Goal: Find specific page/section: Find specific page/section

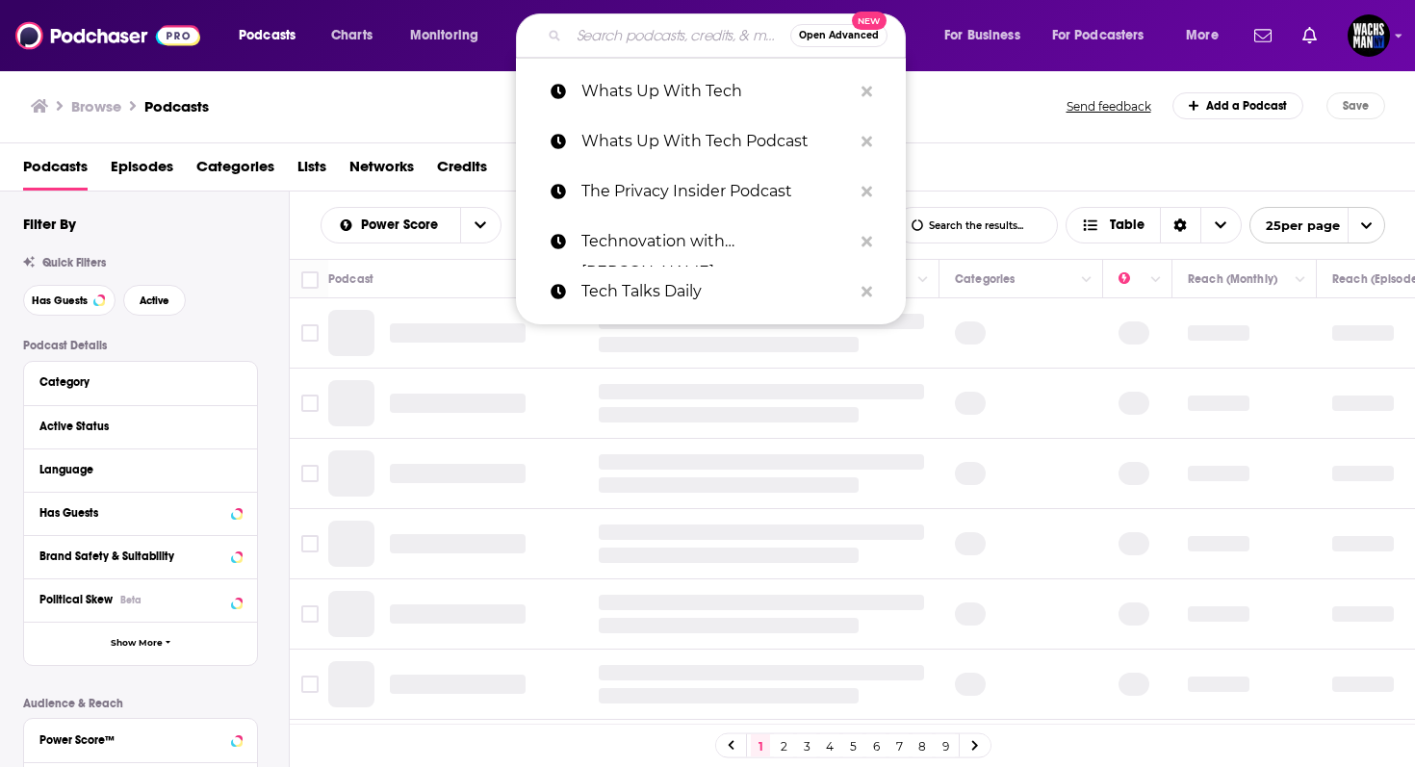
click at [586, 22] on input "Search podcasts, credits, & more..." at bounding box center [679, 35] width 221 height 31
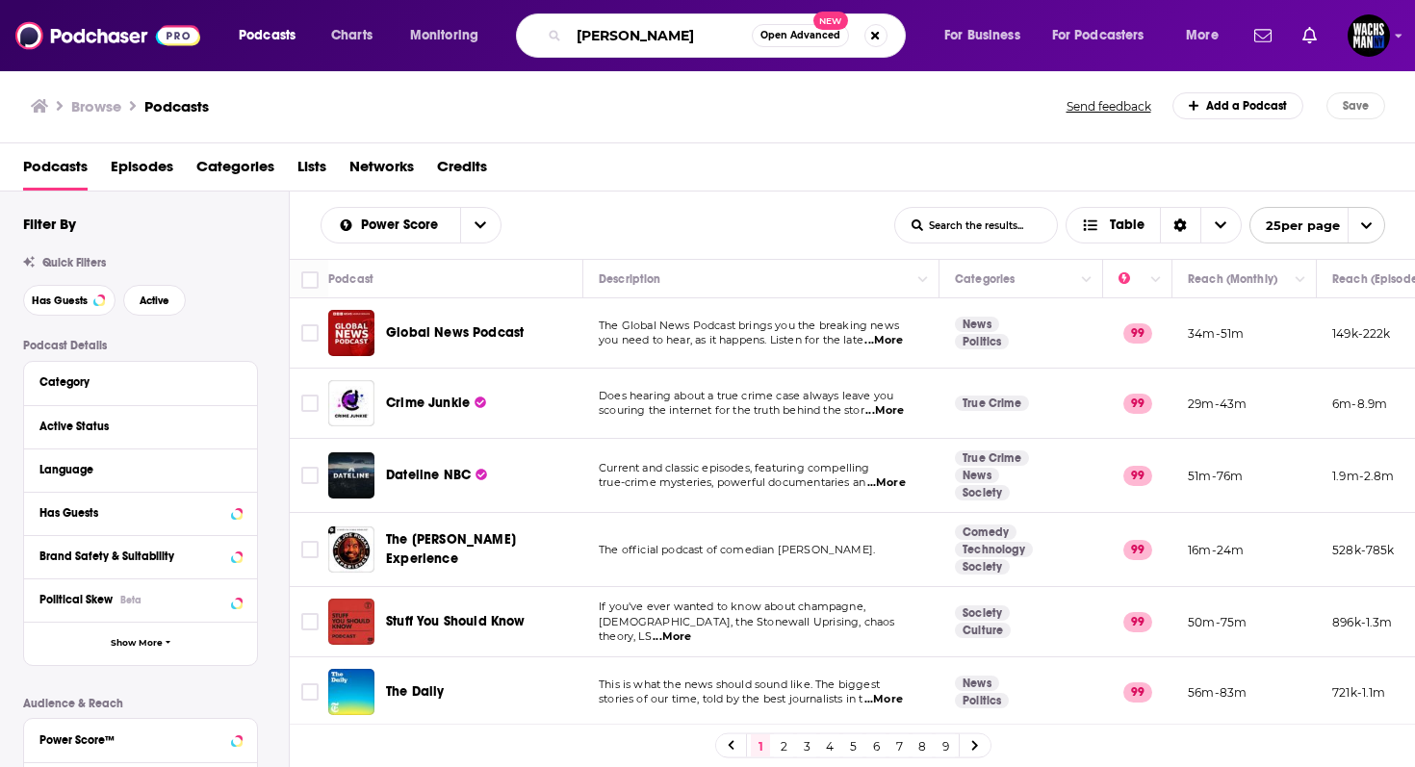
type input "[PERSON_NAME] podcast"
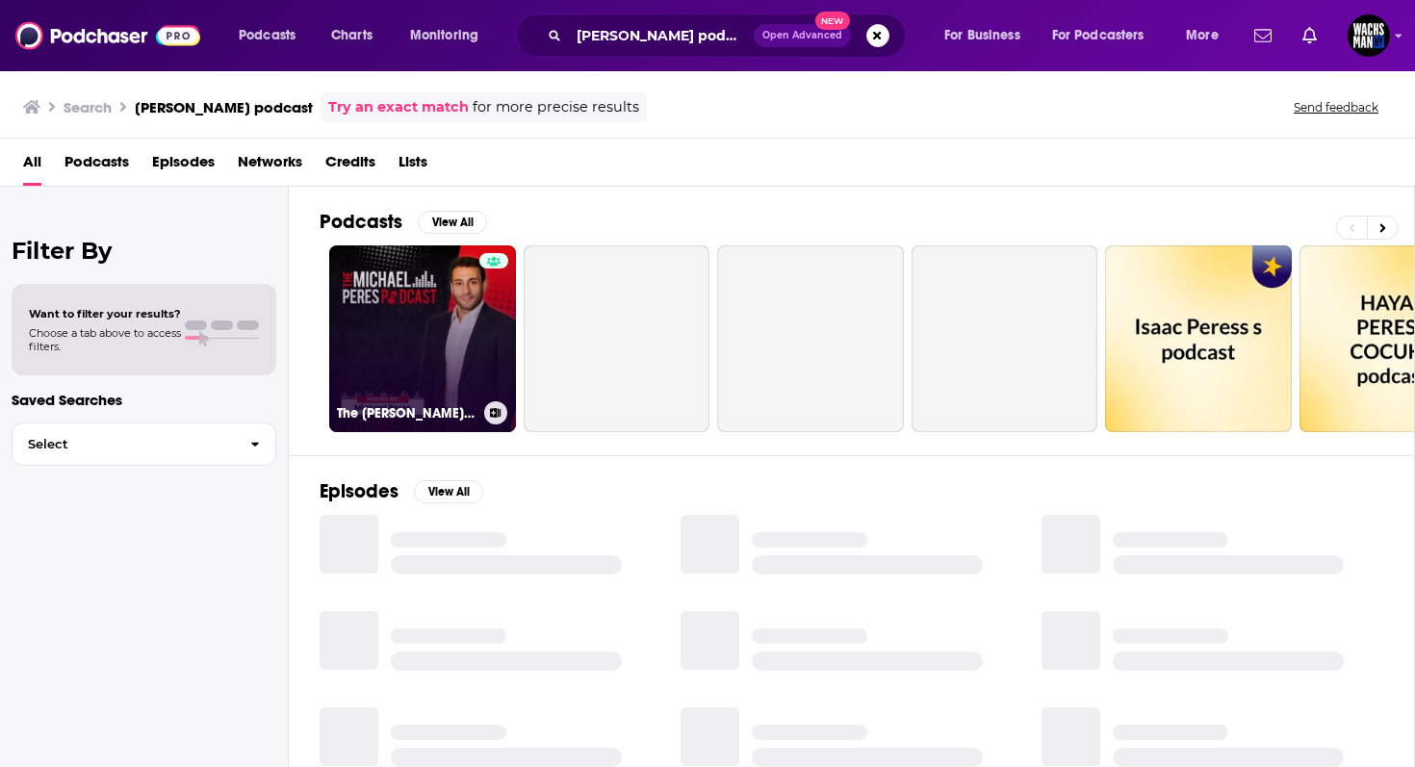
click at [433, 413] on h3 "The [PERSON_NAME] Podcast" at bounding box center [407, 413] width 140 height 16
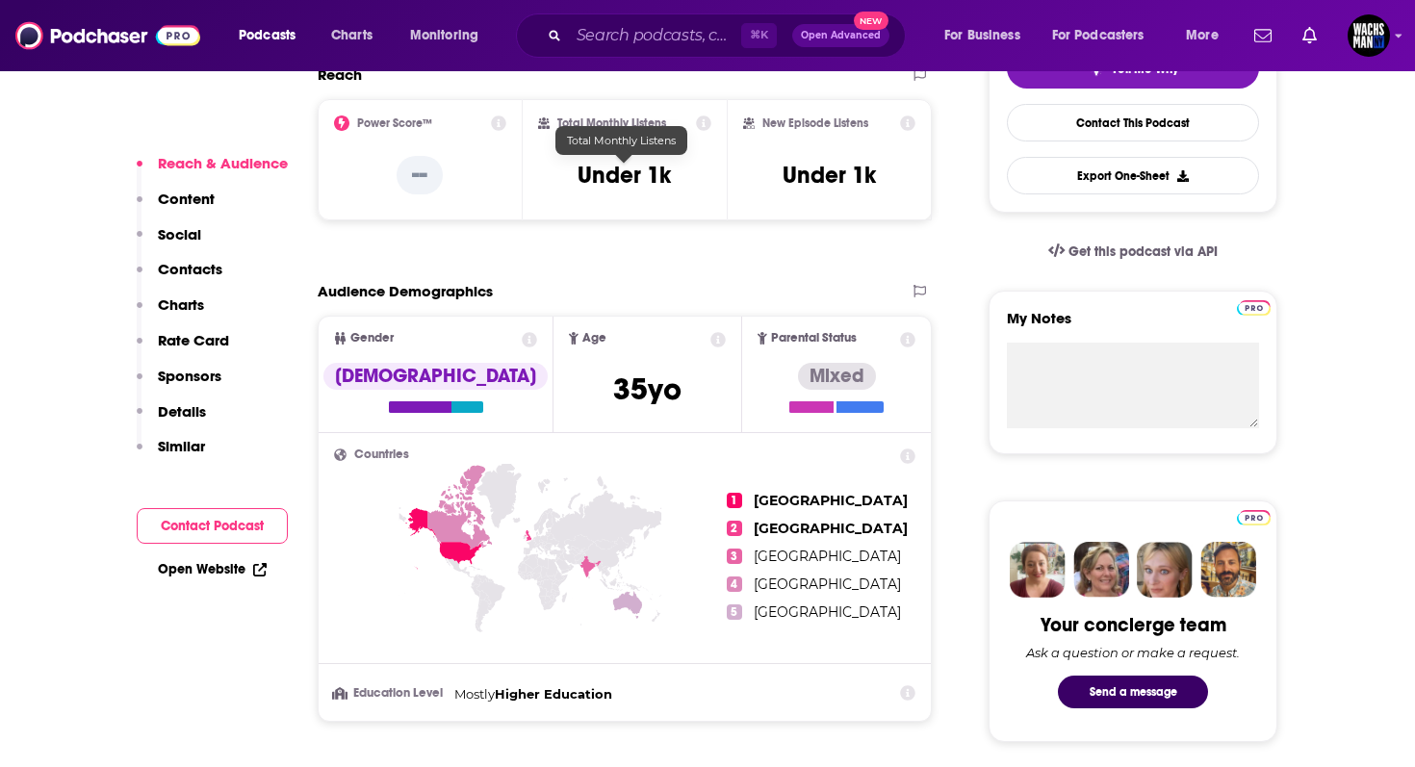
scroll to position [727, 0]
